Goal: Task Accomplishment & Management: Manage account settings

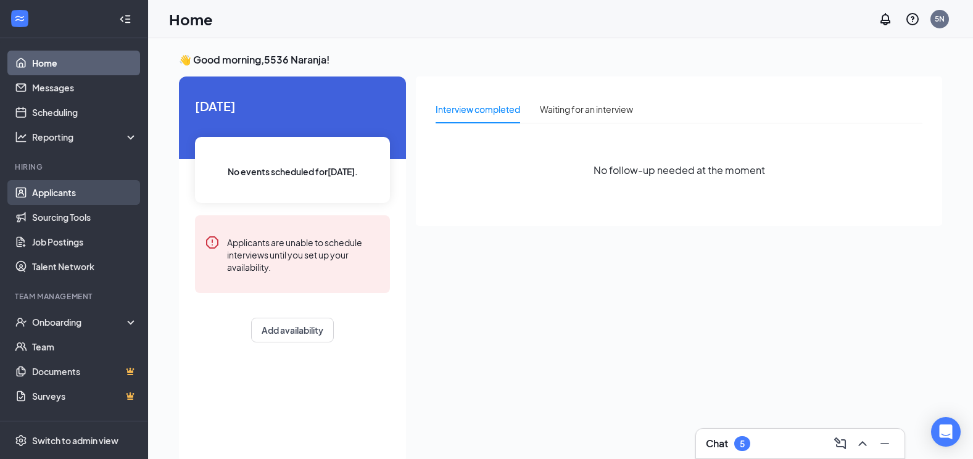
click at [89, 191] on link "Applicants" at bounding box center [84, 192] width 105 height 25
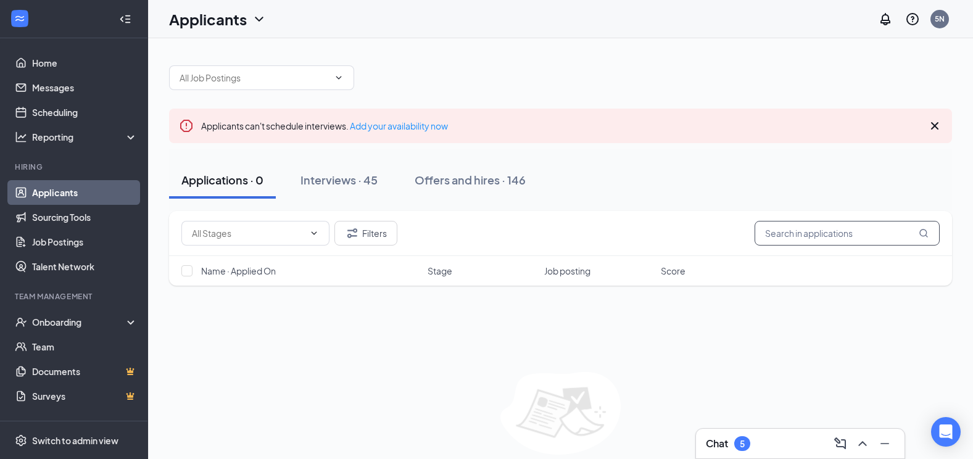
click at [826, 238] on input "text" at bounding box center [846, 233] width 185 height 25
type input "h"
click at [97, 325] on div "Onboarding" at bounding box center [79, 322] width 95 height 12
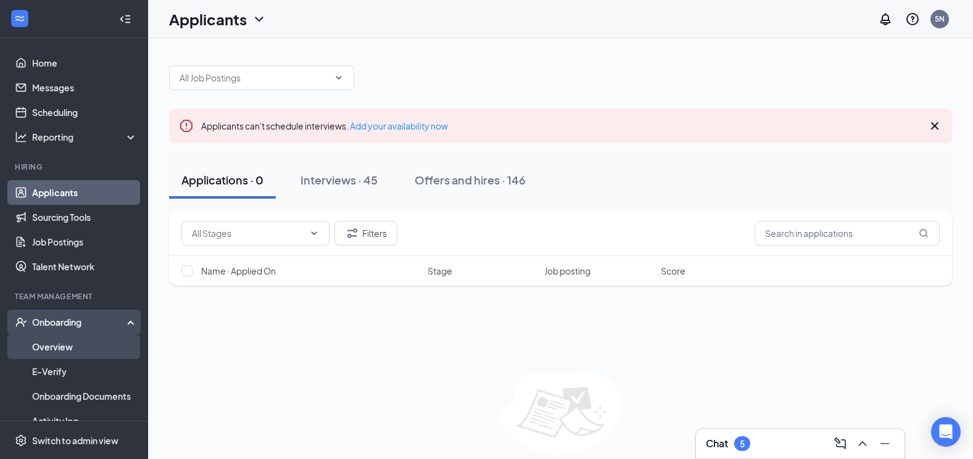
click at [91, 349] on link "Overview" at bounding box center [84, 346] width 105 height 25
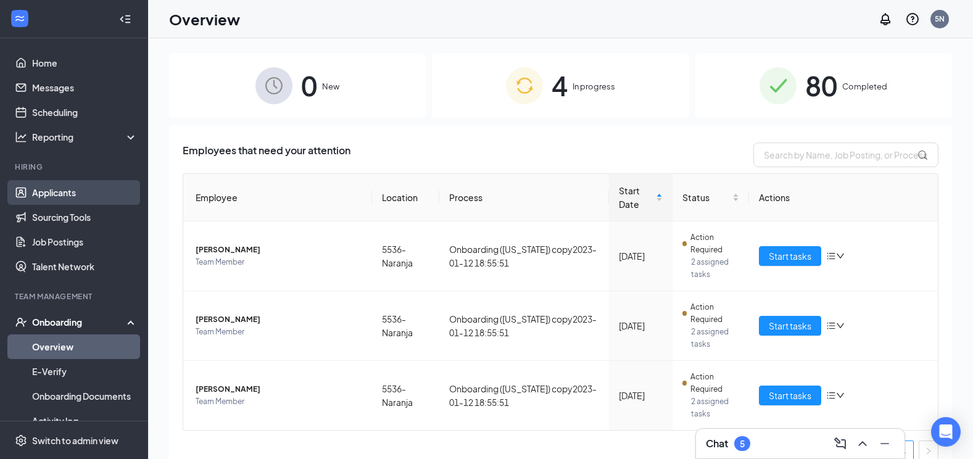
click at [90, 187] on link "Applicants" at bounding box center [84, 192] width 105 height 25
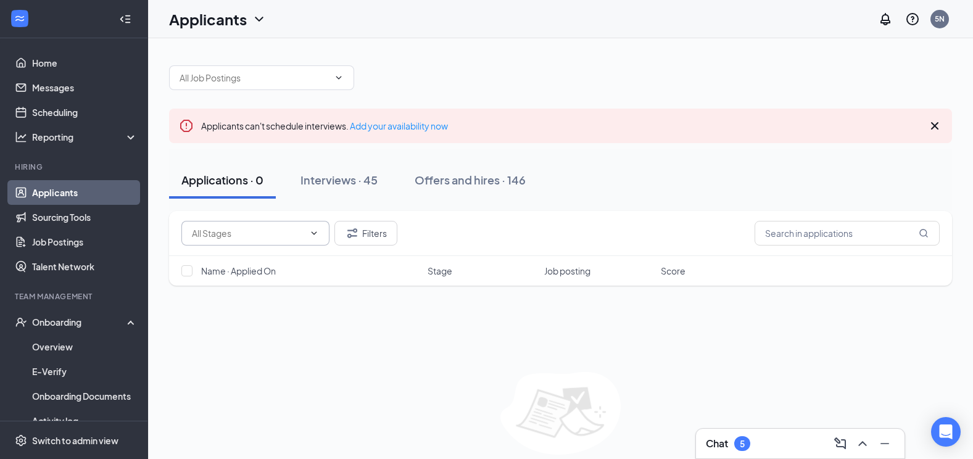
click at [248, 231] on input "text" at bounding box center [248, 233] width 112 height 14
click at [348, 178] on div "Interviews · 45" at bounding box center [338, 179] width 77 height 15
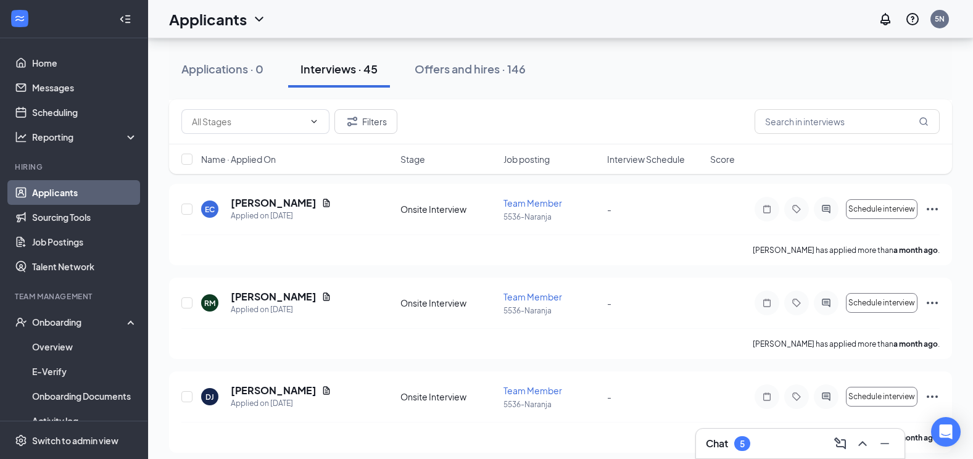
scroll to position [4060, 0]
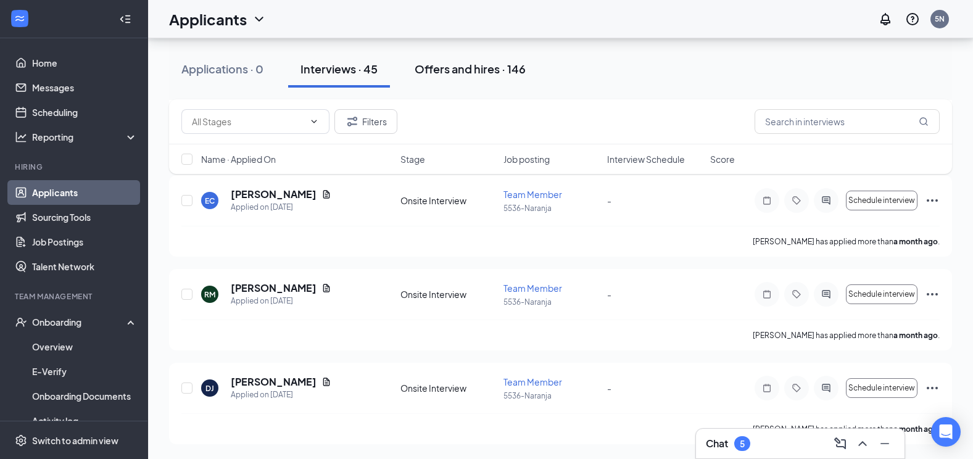
click at [483, 66] on div "Offers and hires · 146" at bounding box center [469, 68] width 111 height 15
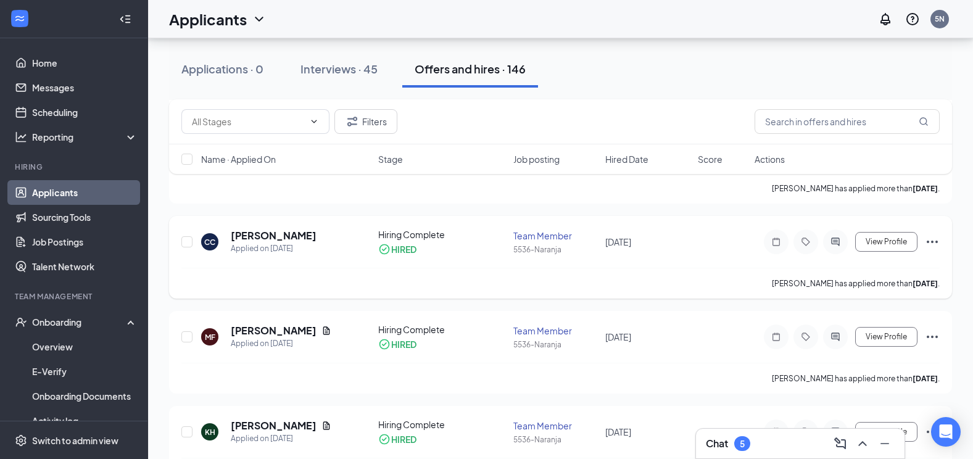
scroll to position [493, 0]
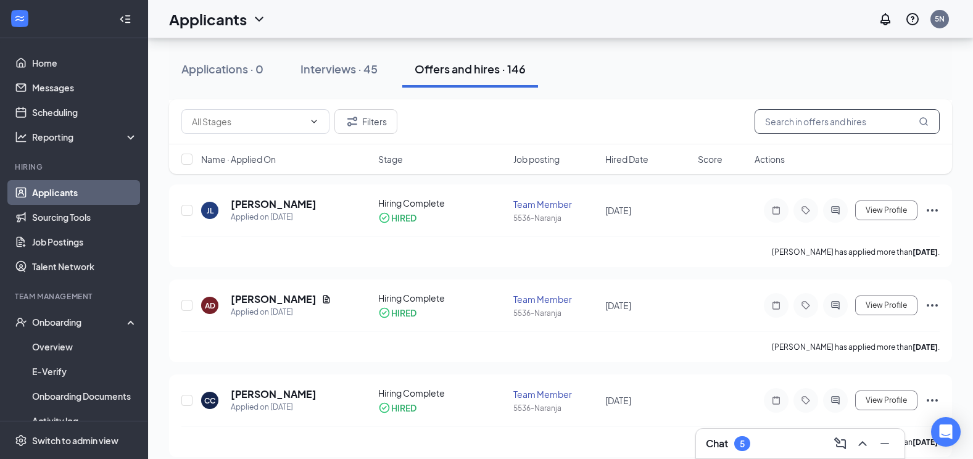
click at [855, 127] on input "text" at bounding box center [846, 121] width 185 height 25
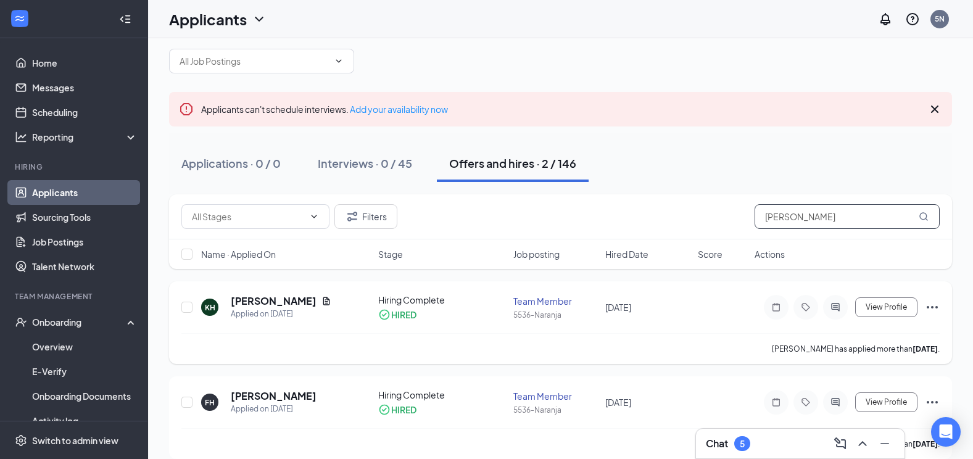
scroll to position [31, 0]
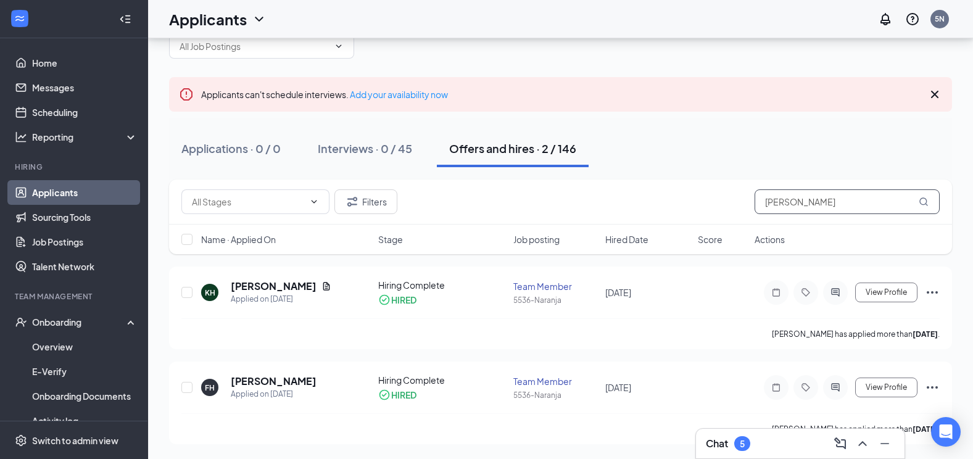
type input "[PERSON_NAME]"
click at [735, 444] on div "5" at bounding box center [742, 443] width 16 height 15
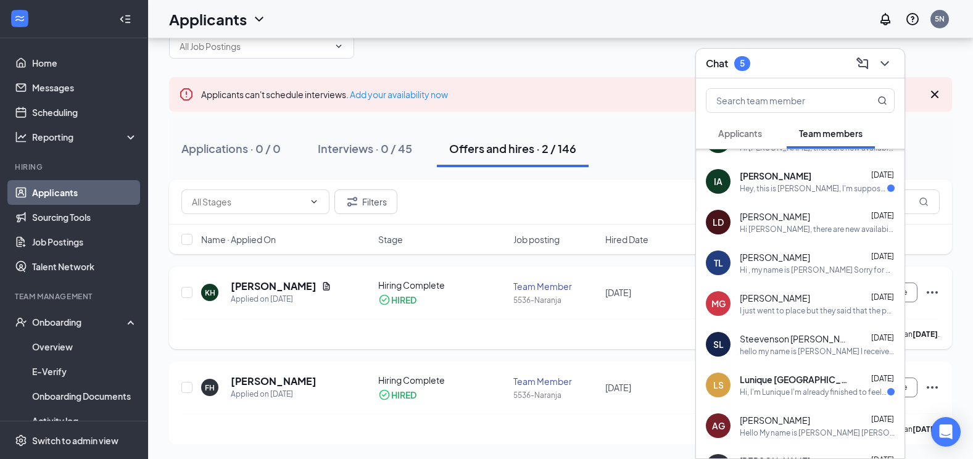
scroll to position [239, 0]
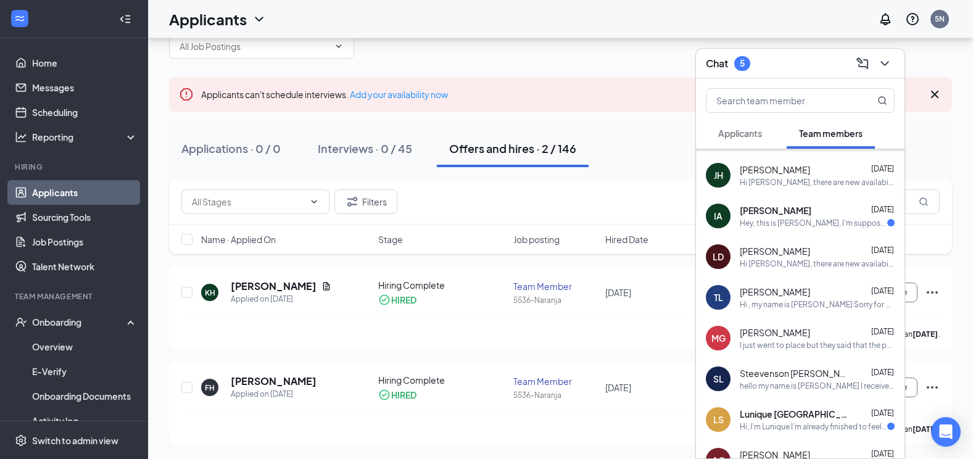
click at [936, 97] on icon "Cross" at bounding box center [934, 94] width 7 height 7
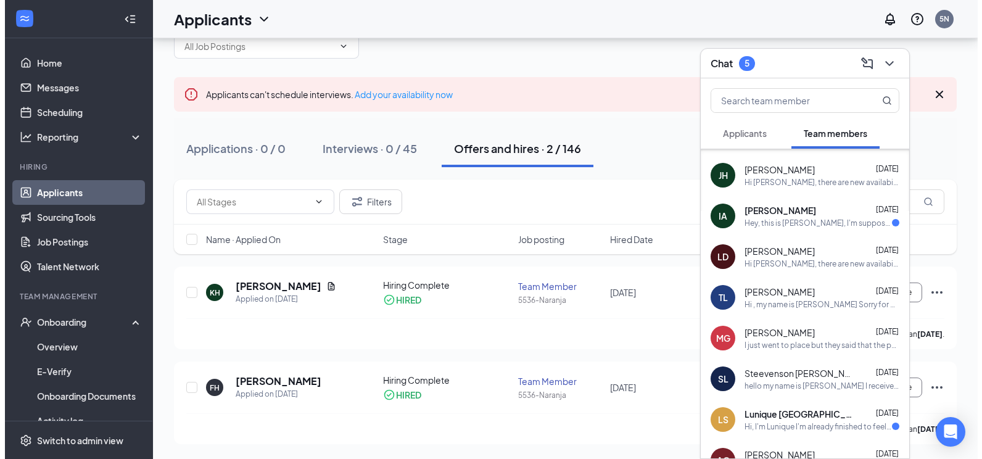
scroll to position [0, 0]
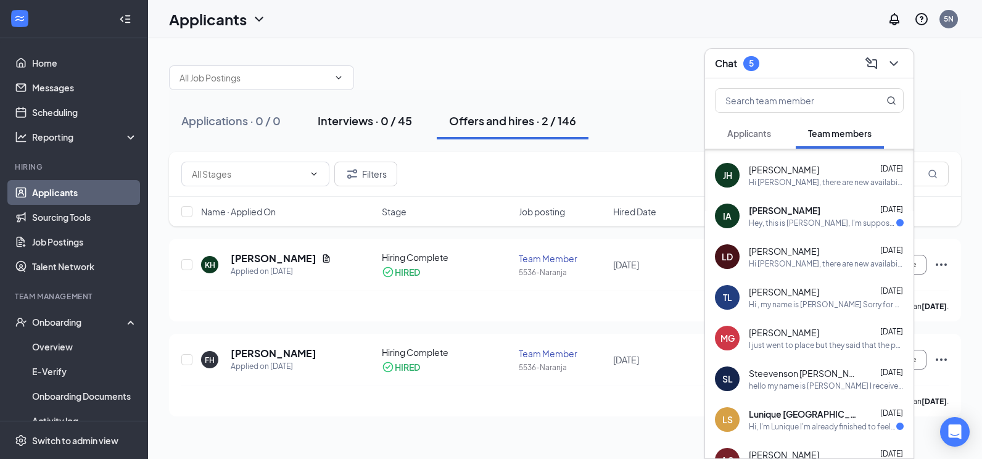
click at [342, 123] on div "Interviews · 0 / 45" at bounding box center [365, 120] width 94 height 15
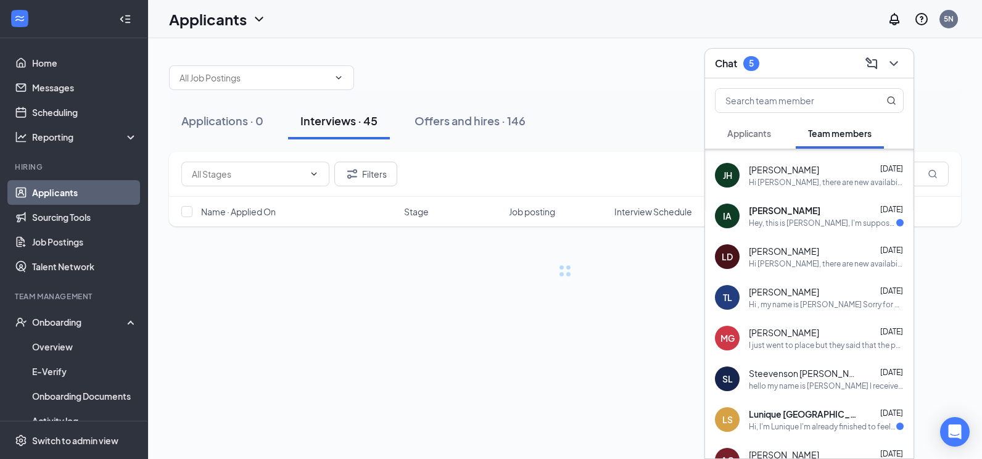
click at [605, 86] on div at bounding box center [565, 71] width 792 height 37
click at [750, 136] on span "Applicants" at bounding box center [749, 133] width 44 height 11
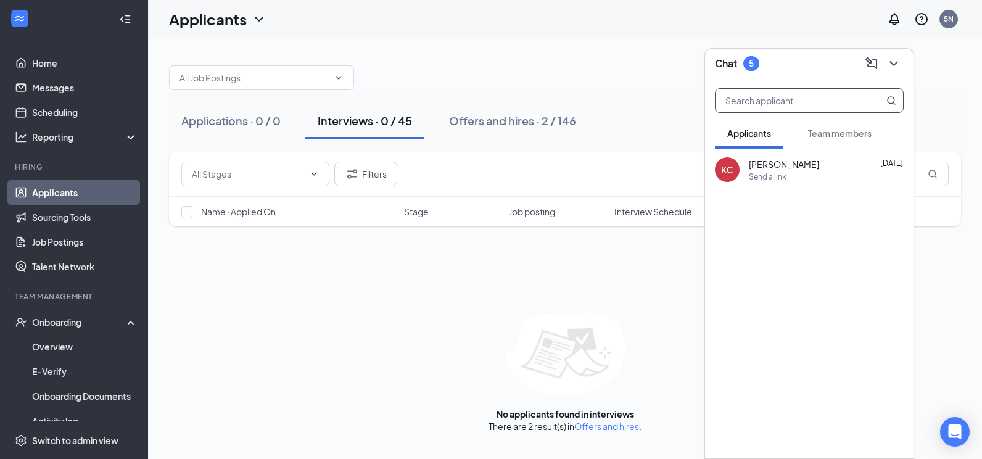
click at [765, 101] on input "text" at bounding box center [788, 100] width 146 height 23
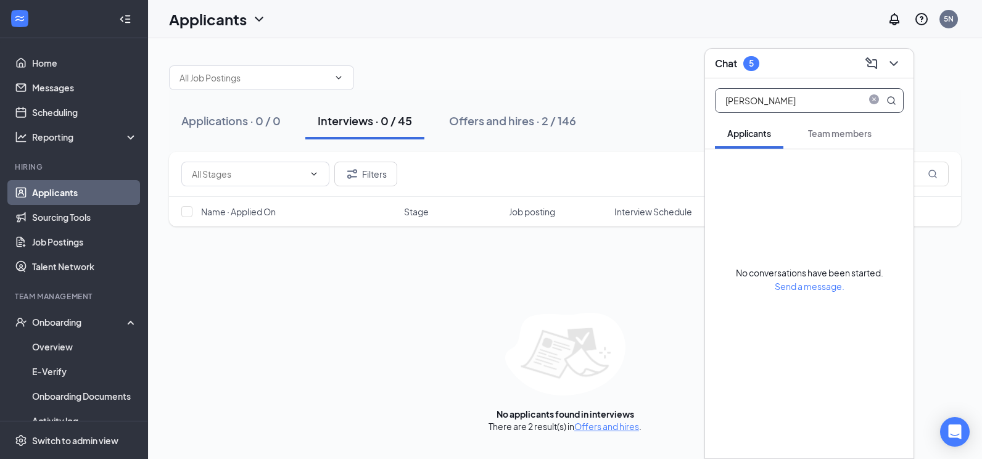
type input "[PERSON_NAME]"
click at [222, 210] on span "Name · Applied On" at bounding box center [238, 211] width 75 height 12
click at [273, 207] on span "Name · Applied On" at bounding box center [238, 211] width 75 height 12
click at [70, 317] on div "Onboarding" at bounding box center [79, 322] width 95 height 12
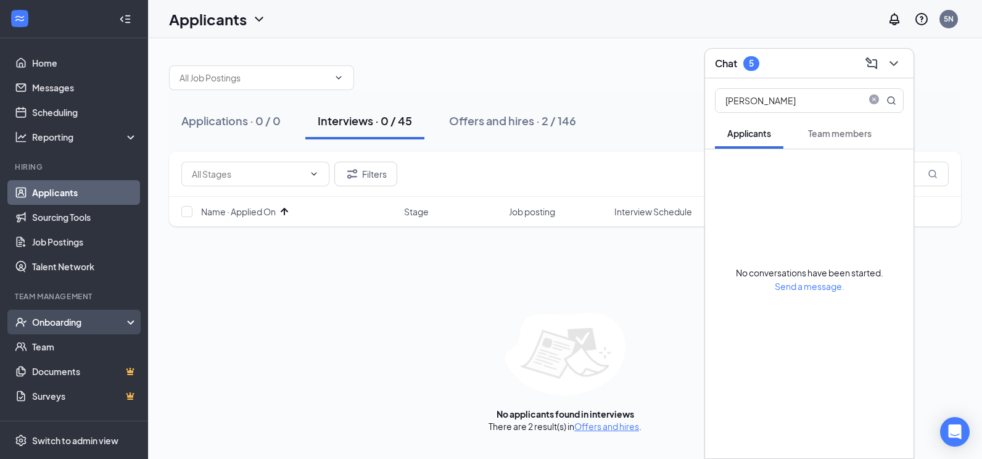
click at [70, 317] on div "Onboarding" at bounding box center [79, 322] width 95 height 12
